Goal: Task Accomplishment & Management: Use online tool/utility

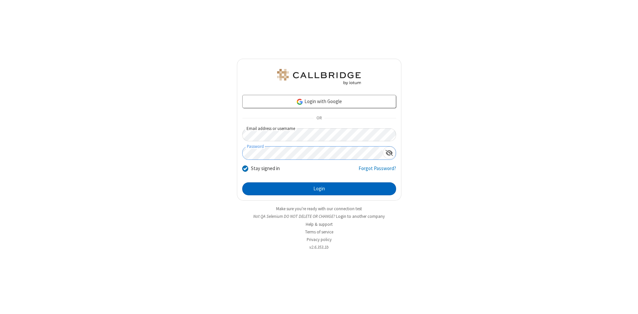
click at [319, 189] on button "Login" at bounding box center [319, 189] width 154 height 13
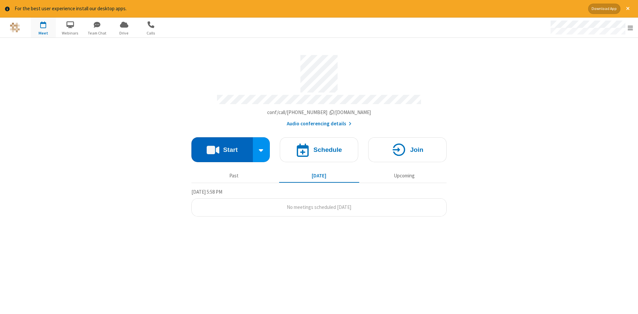
click at [222, 147] on button "Start" at bounding box center [221, 149] width 61 height 25
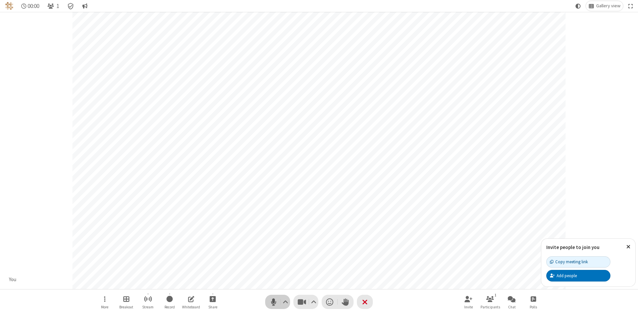
click at [273, 302] on span "Mute (Alt+A)" at bounding box center [273, 303] width 10 height 10
click at [273, 302] on span "Unmute (Alt+A)" at bounding box center [273, 303] width 10 height 10
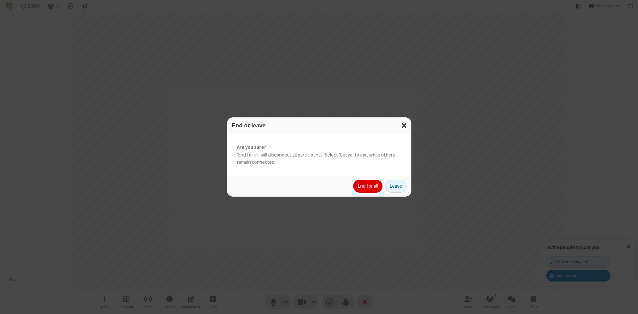
click at [368, 186] on button "End for all" at bounding box center [367, 186] width 29 height 13
